Goal: Information Seeking & Learning: Learn about a topic

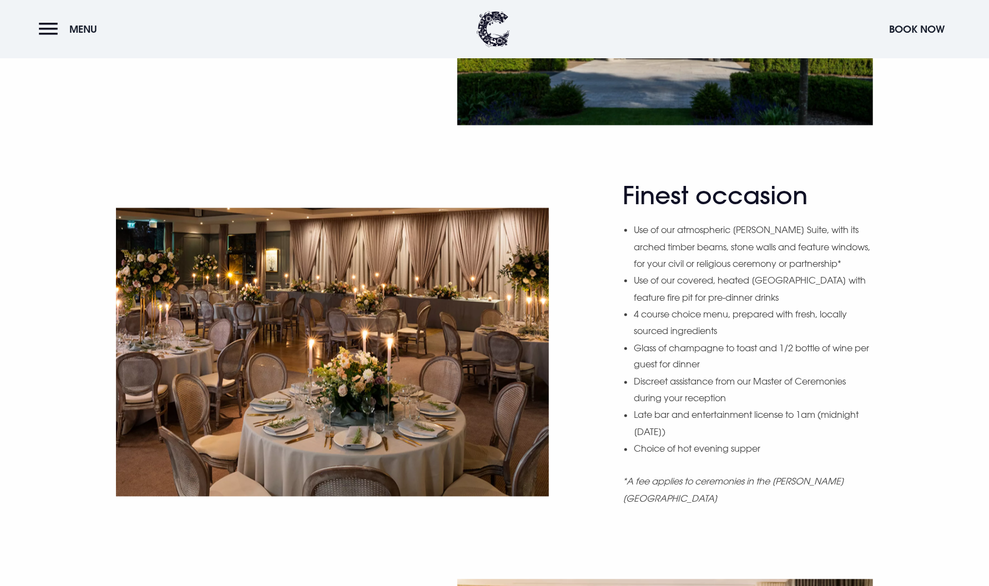
scroll to position [872, 0]
click at [678, 431] on li "Late bar and entertainment license to 1am (midnight [DATE])" at bounding box center [753, 423] width 239 height 34
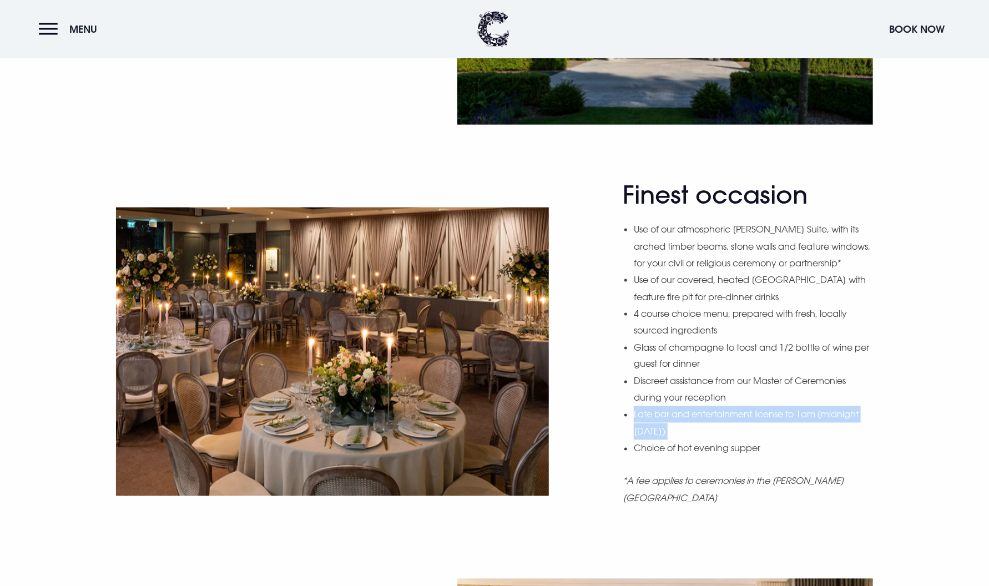
click at [678, 431] on li "Late bar and entertainment license to 1am (midnight [DATE])" at bounding box center [753, 423] width 239 height 34
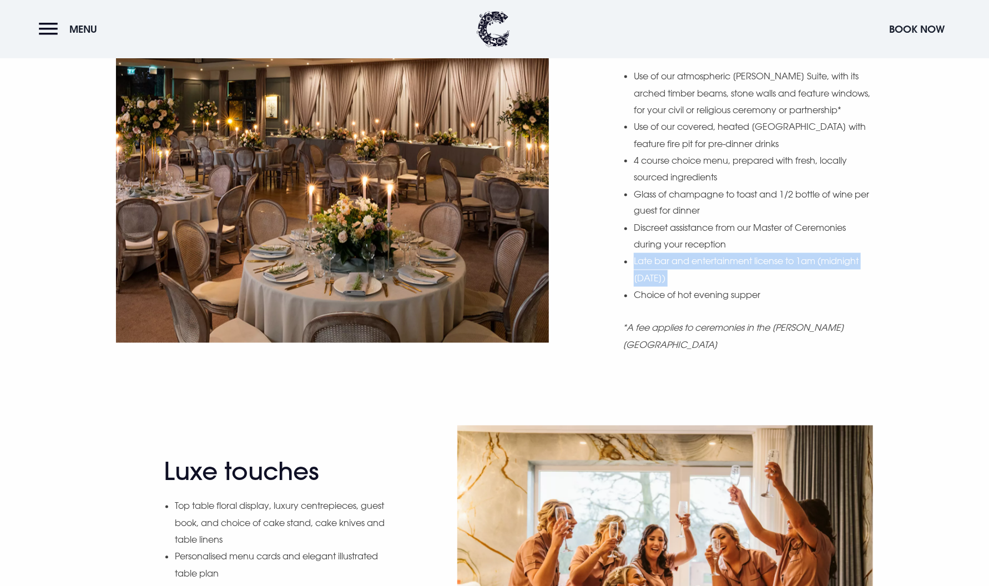
scroll to position [1147, 0]
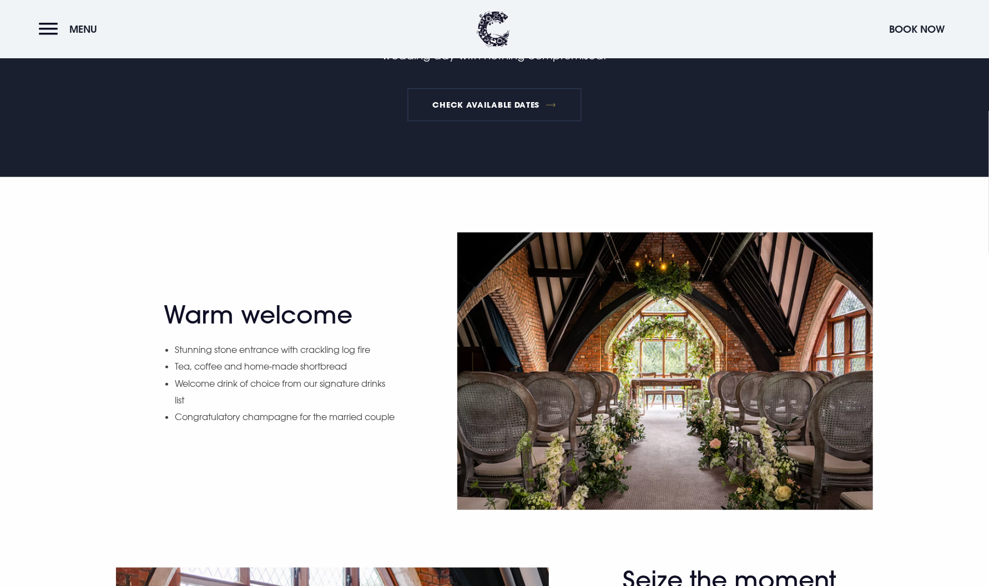
scroll to position [555, 0]
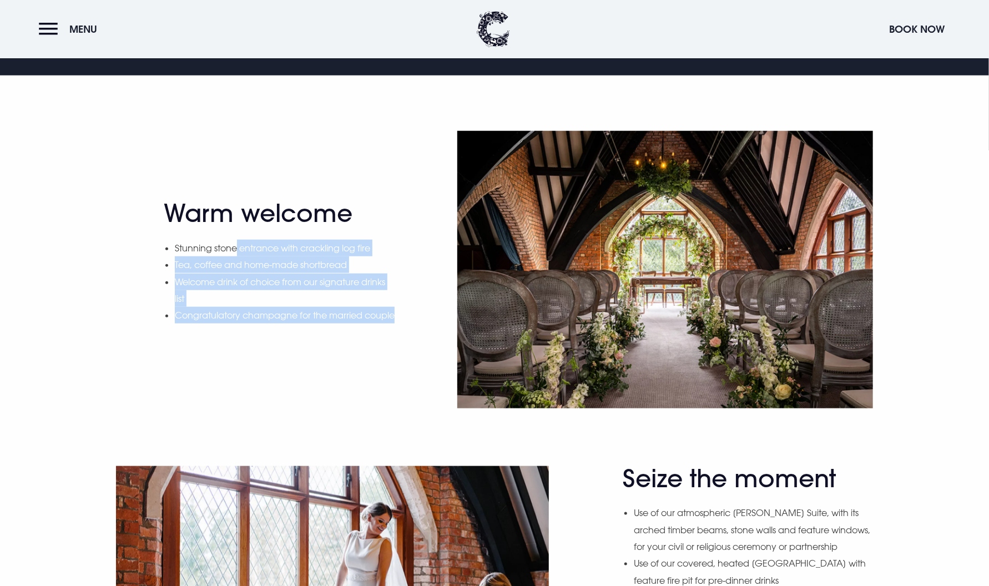
drag, startPoint x: 238, startPoint y: 234, endPoint x: 373, endPoint y: 318, distance: 158.5
click at [373, 318] on ul "Stunning stone entrance with crackling log fire Tea, coffee and home-made short…" at bounding box center [286, 282] width 222 height 84
click at [348, 324] on li "Congratulatory champagne for the married couple" at bounding box center [286, 315] width 222 height 17
drag, startPoint x: 216, startPoint y: 255, endPoint x: 266, endPoint y: 318, distance: 79.8
click at [264, 313] on ul "Stunning stone entrance with crackling log fire Tea, coffee and home-made short…" at bounding box center [286, 282] width 222 height 84
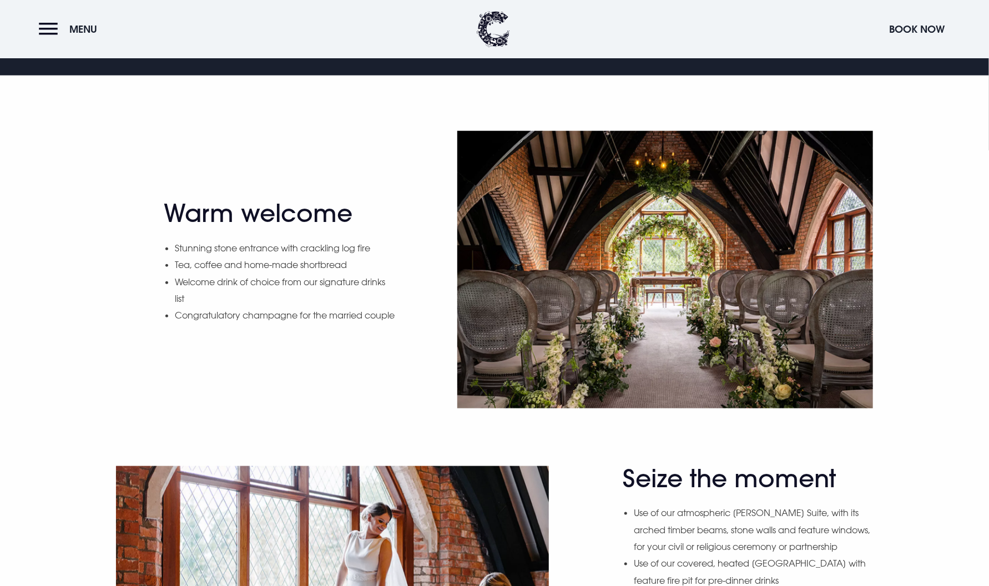
click at [266, 319] on li "Congratulatory champagne for the married couple" at bounding box center [286, 315] width 222 height 17
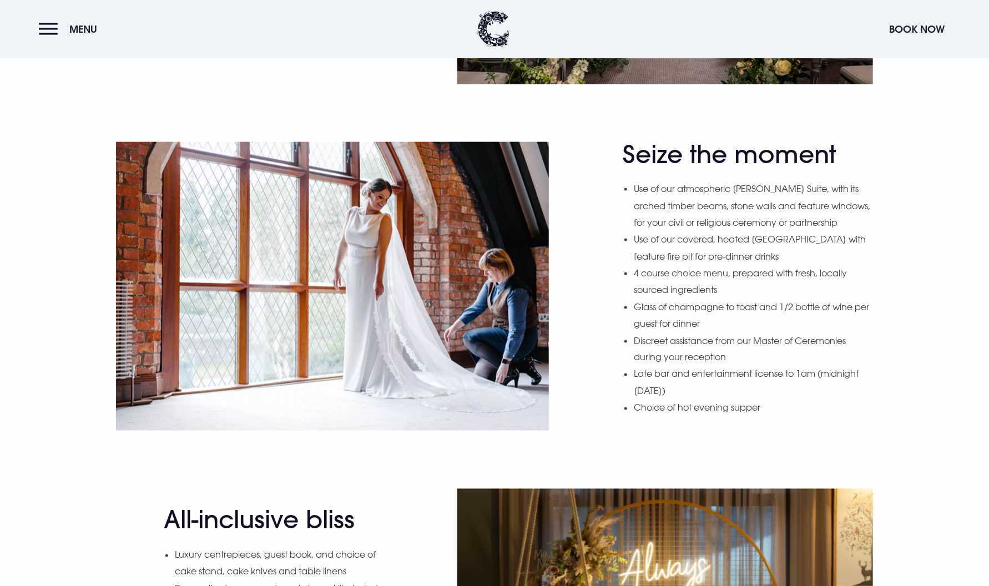
scroll to position [888, 0]
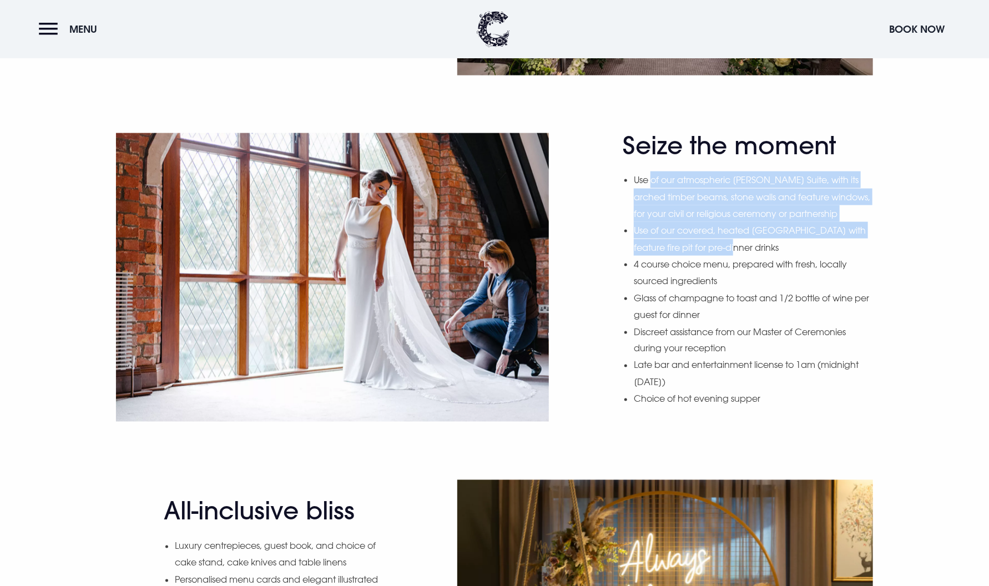
drag, startPoint x: 651, startPoint y: 178, endPoint x: 741, endPoint y: 271, distance: 129.6
click at [741, 271] on ul "Use of our atmospheric Blackwood Suite, with its arched timber beams, stone wal…" at bounding box center [753, 290] width 239 height 236
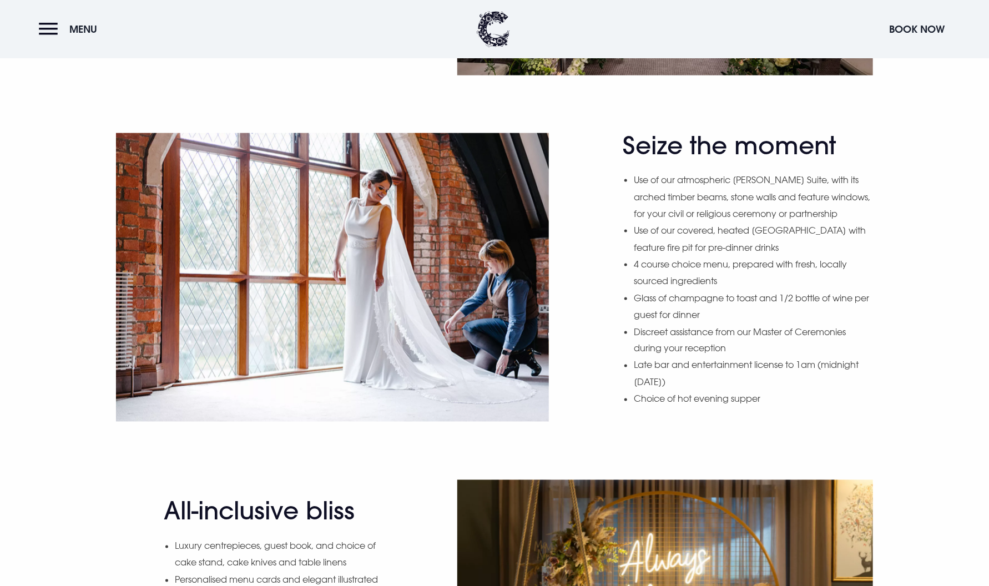
click at [722, 358] on li "Discreet assistance from our Master of Ceremonies during your reception" at bounding box center [753, 341] width 239 height 34
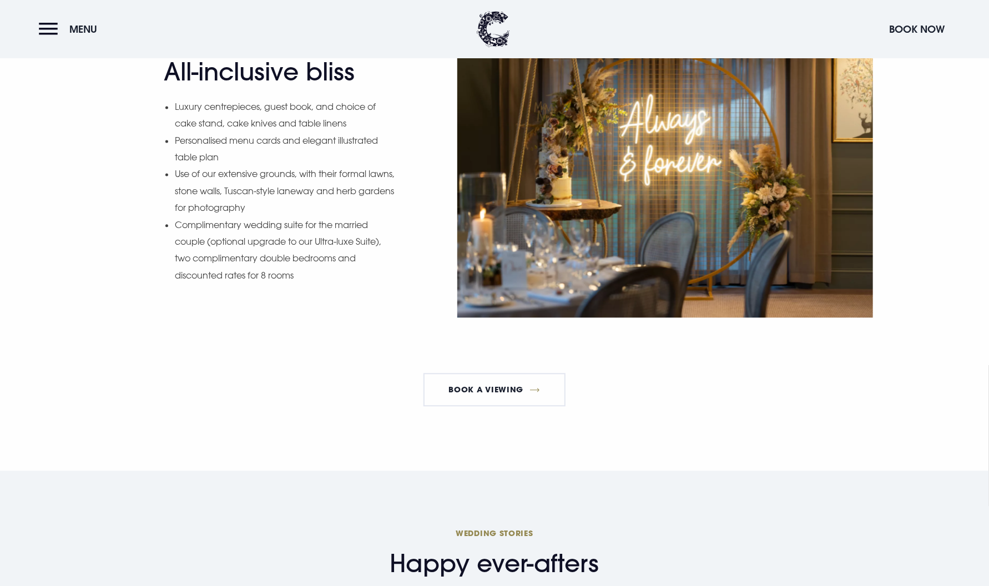
scroll to position [1332, 0]
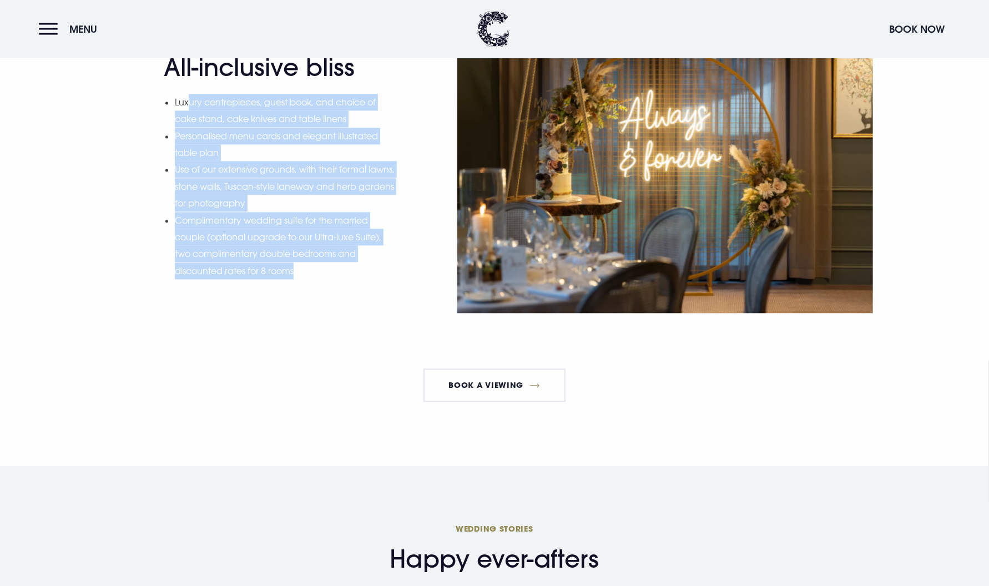
drag, startPoint x: 188, startPoint y: 117, endPoint x: 392, endPoint y: 295, distance: 271.5
click at [392, 279] on ul "Luxury centrepieces, guest book, and choice of cake stand, cake knives and tabl…" at bounding box center [286, 186] width 222 height 185
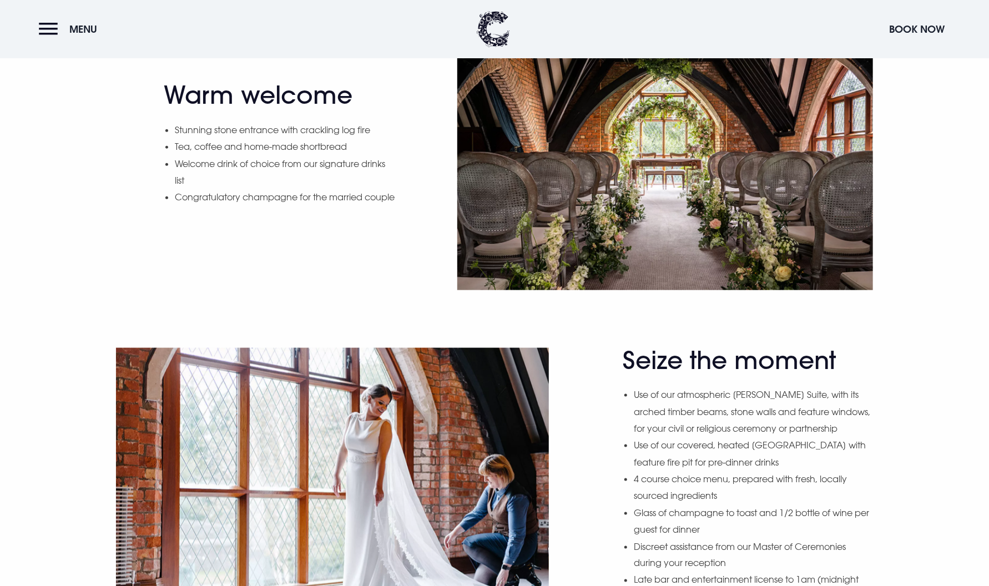
scroll to position [555, 0]
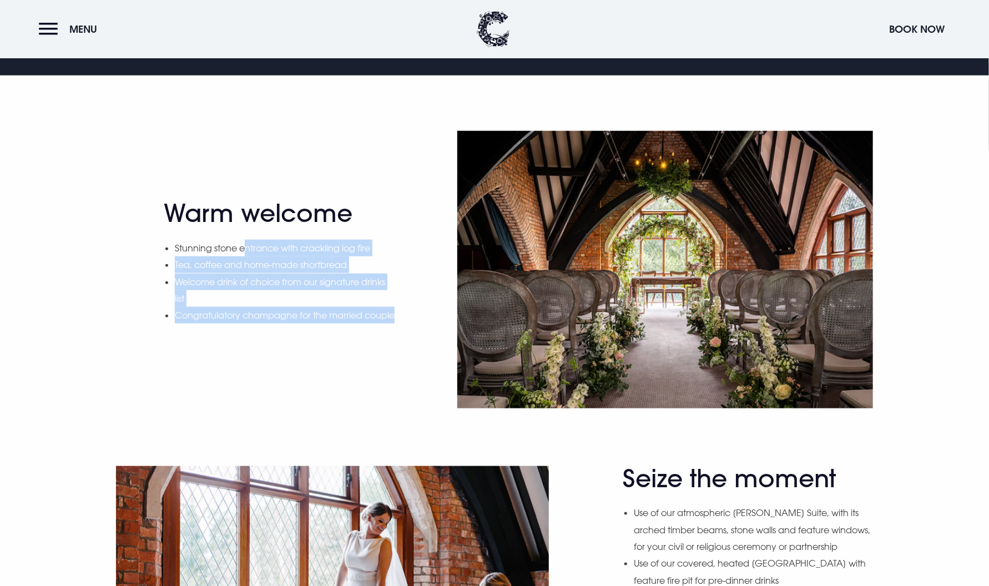
drag, startPoint x: 245, startPoint y: 235, endPoint x: 283, endPoint y: 339, distance: 110.3
click at [283, 339] on div "Warm welcome Stunning stone entrance with crackling log fire Tea, coffee and ho…" at bounding box center [280, 270] width 233 height 142
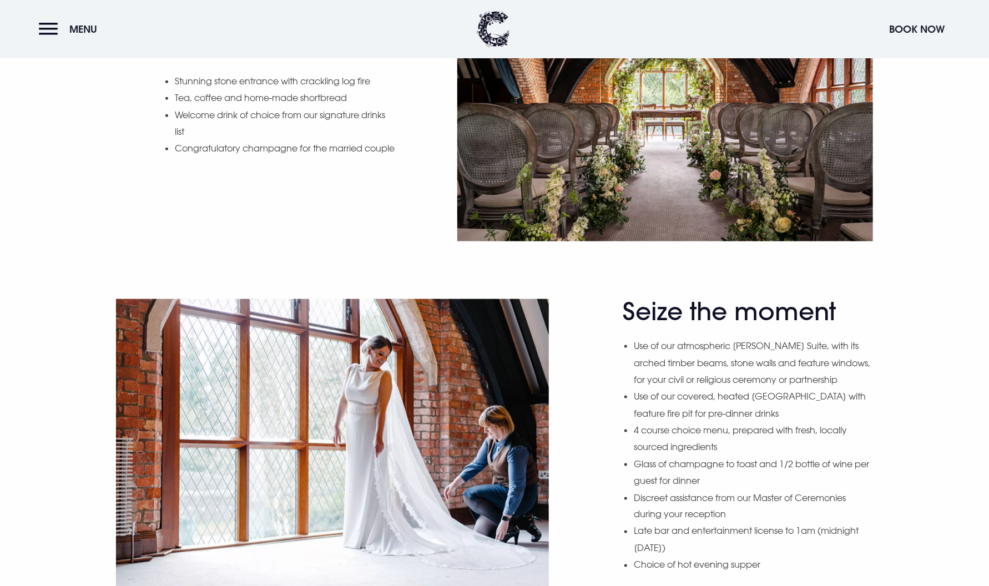
scroll to position [888, 0]
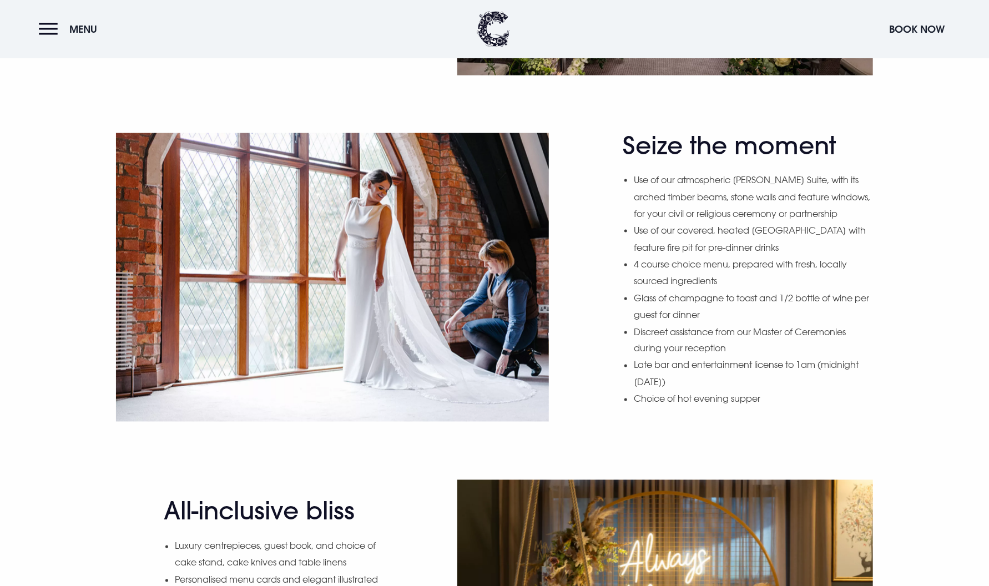
click at [697, 189] on li "Use of our atmospheric Blackwood Suite, with its arched timber beams, stone wal…" at bounding box center [753, 197] width 239 height 51
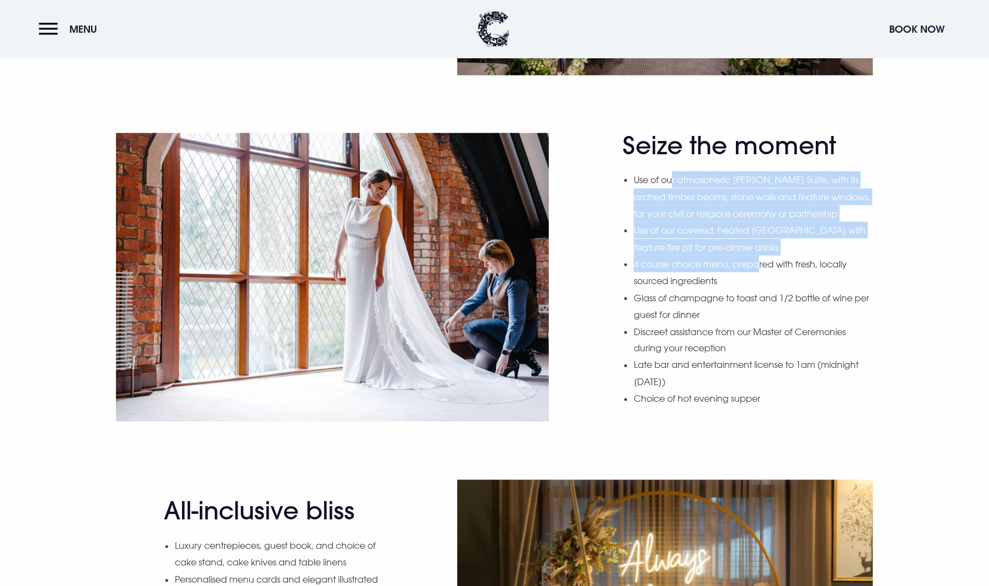
drag, startPoint x: 673, startPoint y: 183, endPoint x: 764, endPoint y: 283, distance: 135.2
click at [762, 275] on ul "Use of our atmospheric Blackwood Suite, with its arched timber beams, stone wal…" at bounding box center [753, 290] width 239 height 236
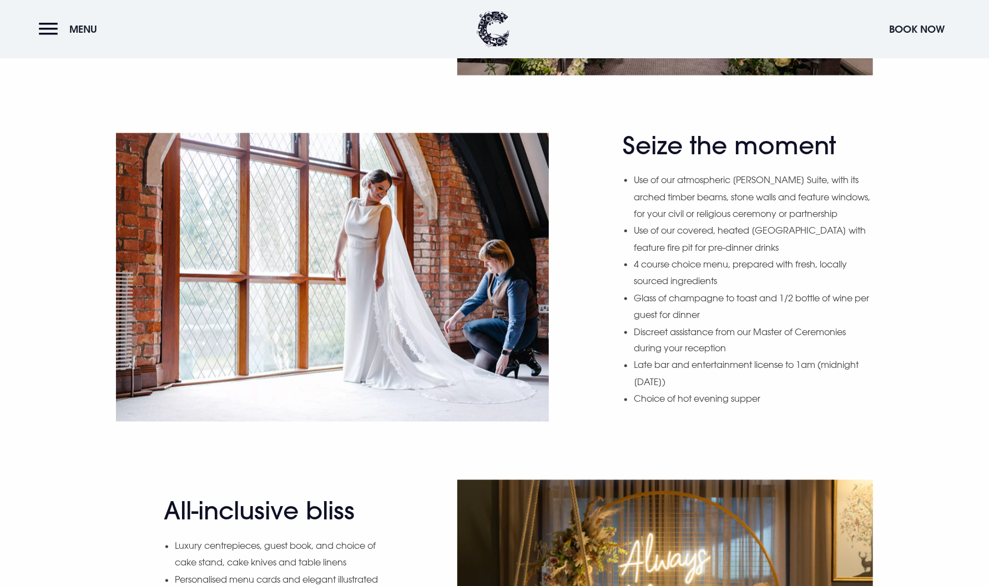
click at [764, 284] on li "4 course choice menu, prepared with fresh, locally sourced ingredients" at bounding box center [753, 273] width 239 height 34
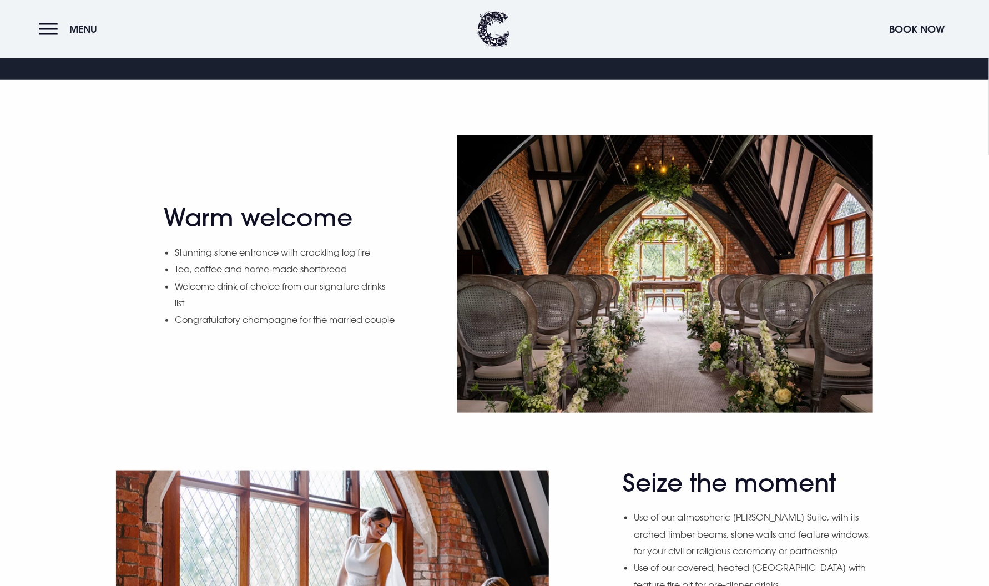
scroll to position [167, 0]
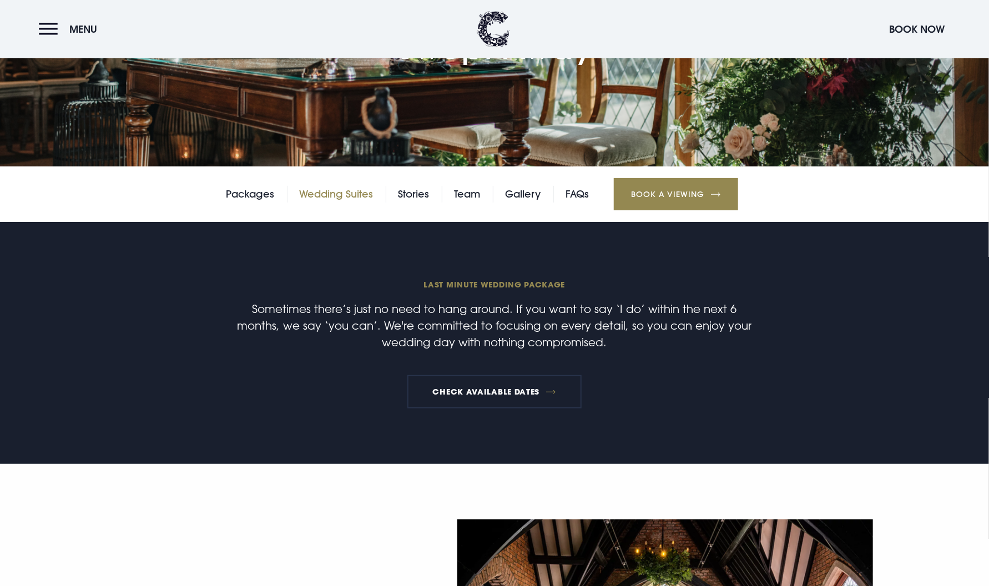
click at [369, 189] on link "Wedding Suites" at bounding box center [336, 194] width 74 height 17
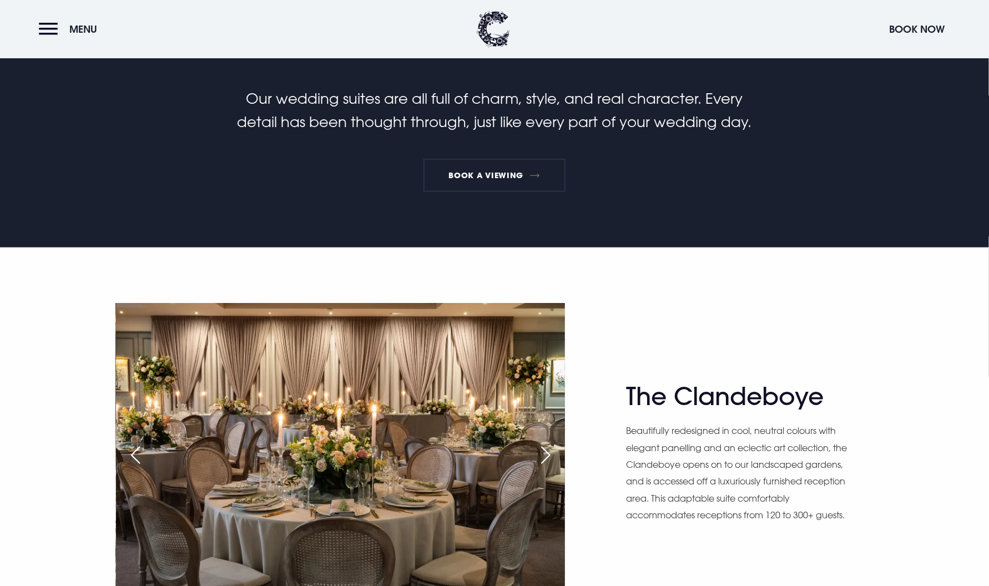
scroll to position [444, 0]
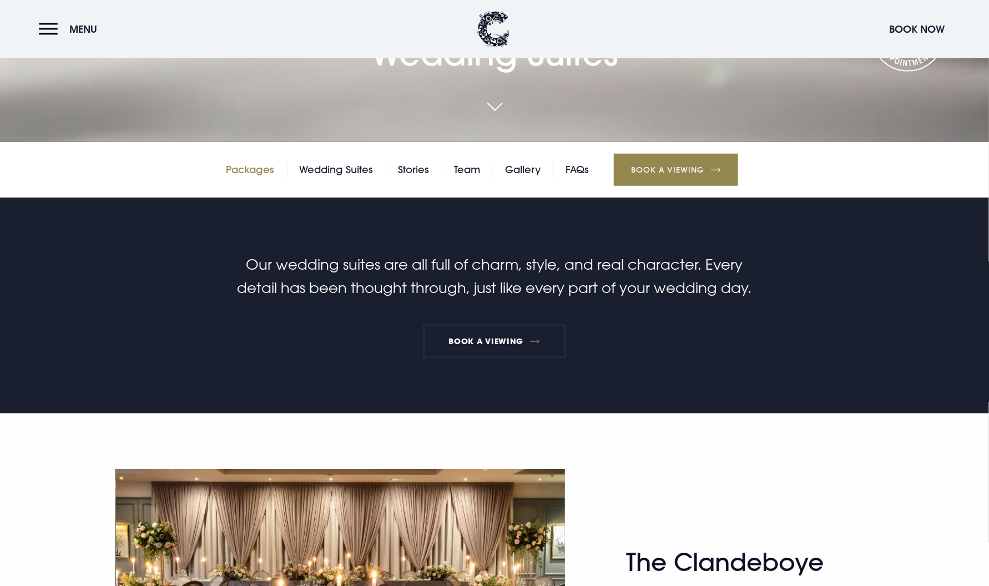
click at [252, 166] on link "Packages" at bounding box center [250, 170] width 48 height 17
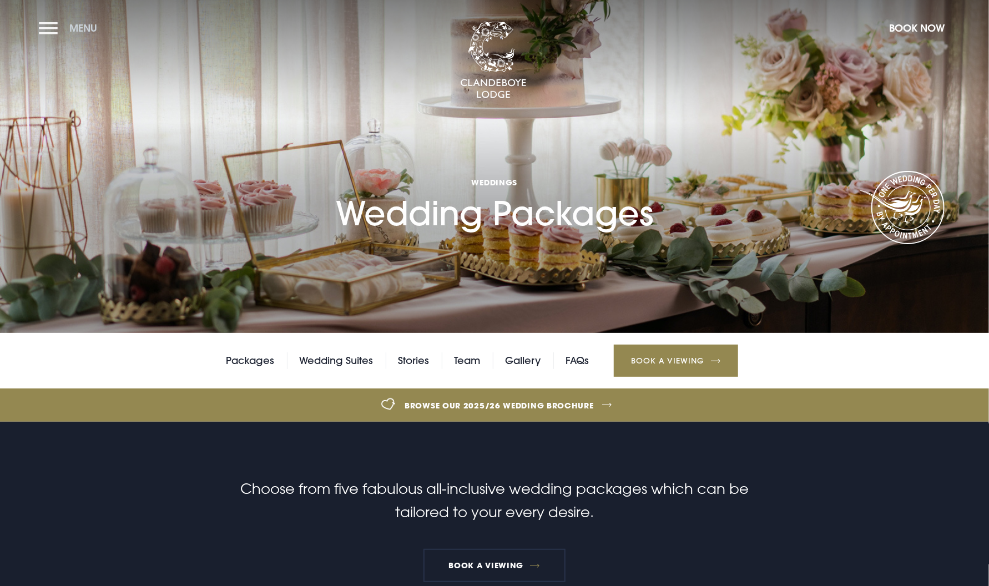
click at [48, 29] on button "Menu" at bounding box center [71, 28] width 64 height 24
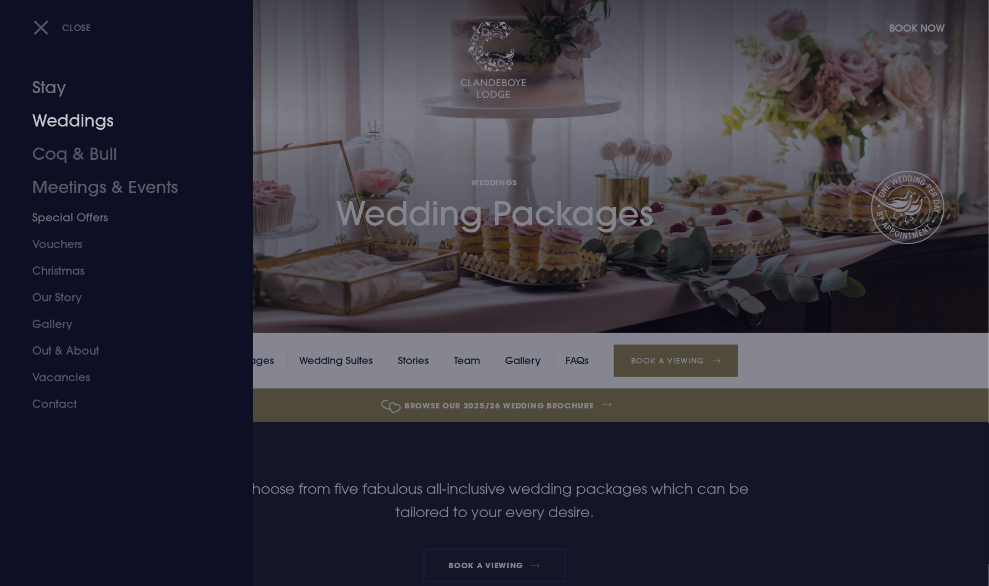
click at [52, 93] on link "Stay" at bounding box center [119, 87] width 175 height 33
